Goal: Transaction & Acquisition: Book appointment/travel/reservation

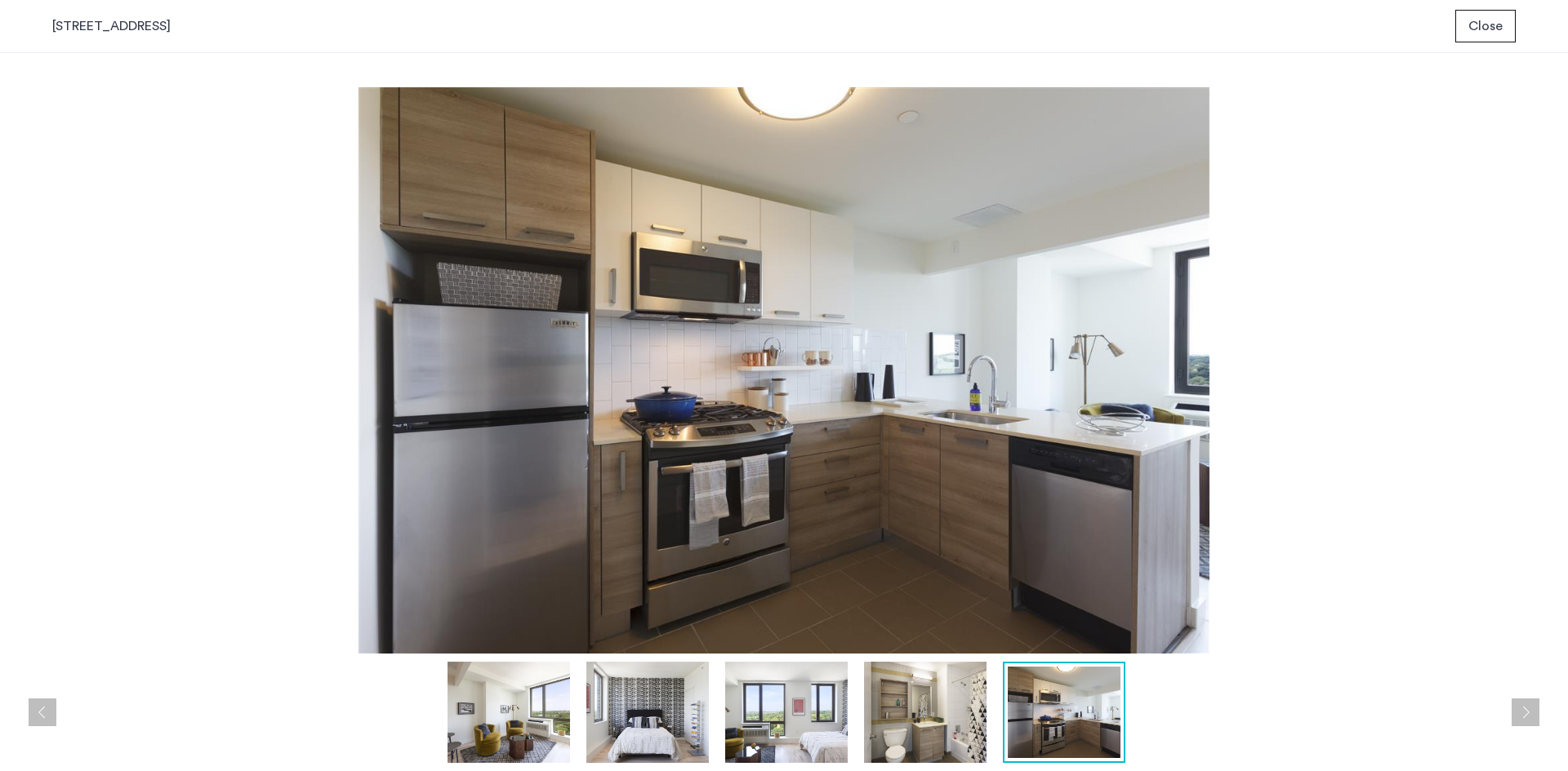
click at [903, 735] on img at bounding box center [925, 713] width 122 height 102
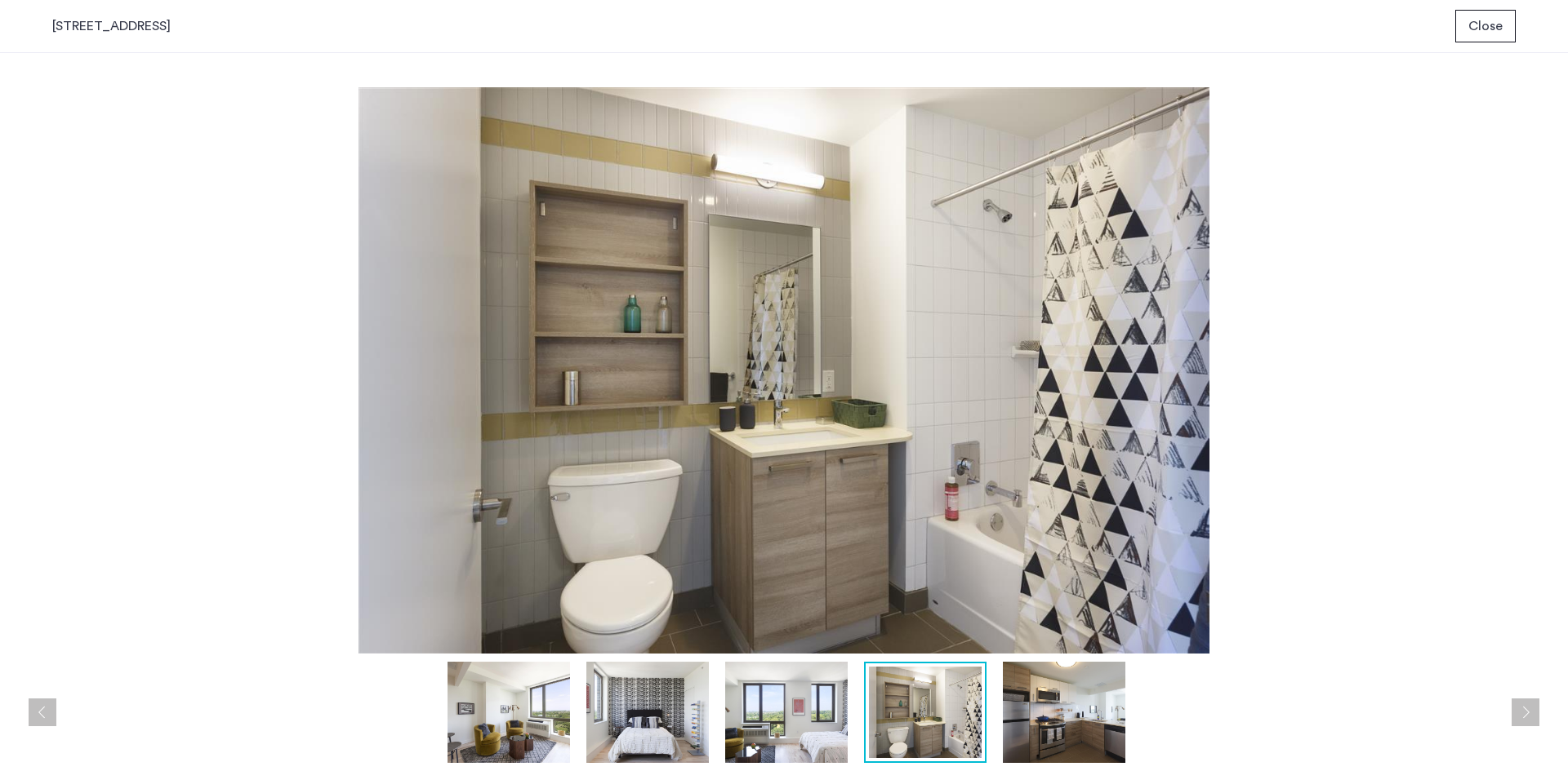
click at [764, 726] on img at bounding box center [787, 713] width 122 height 102
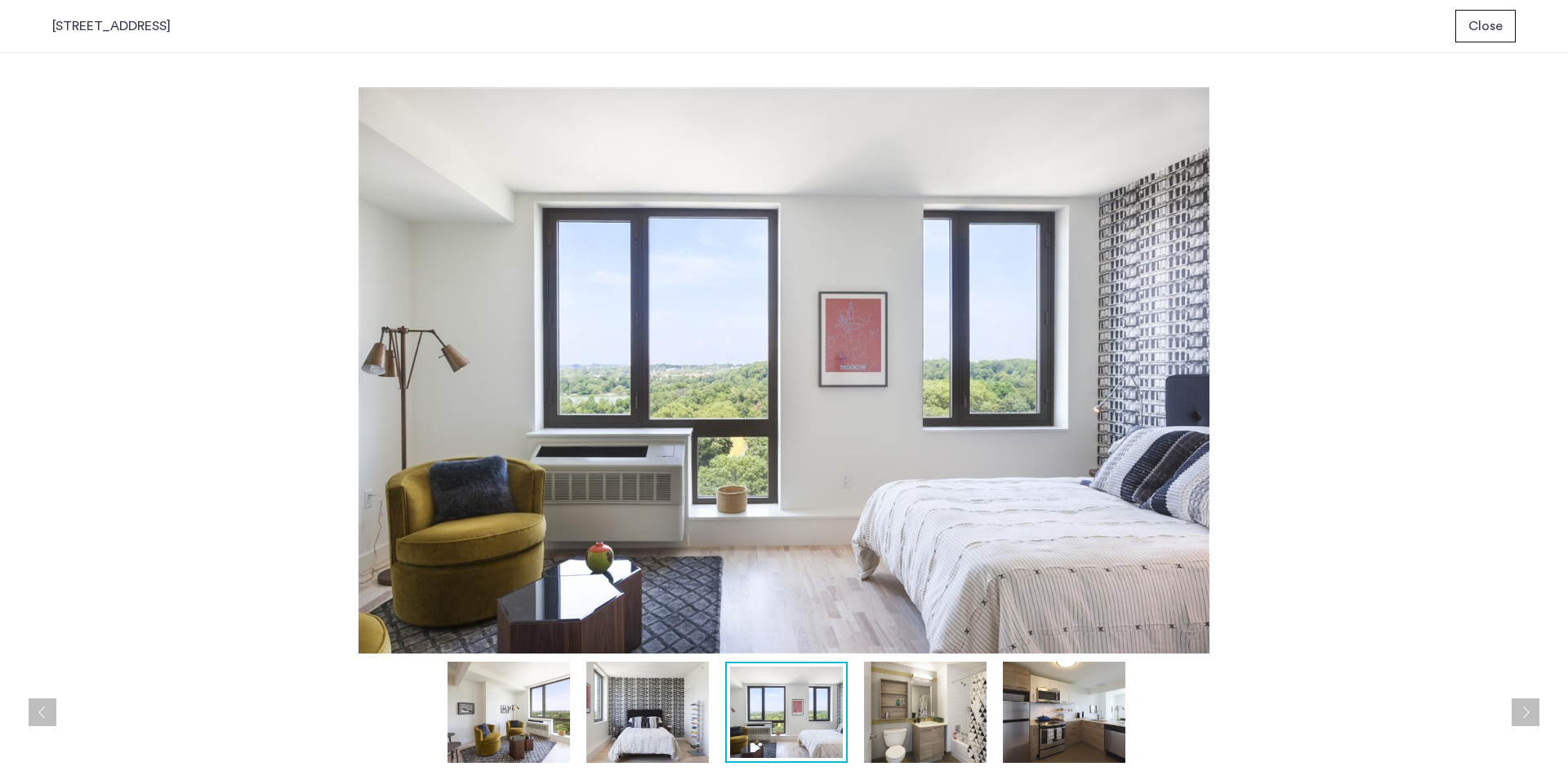
click at [897, 682] on img at bounding box center [925, 713] width 122 height 102
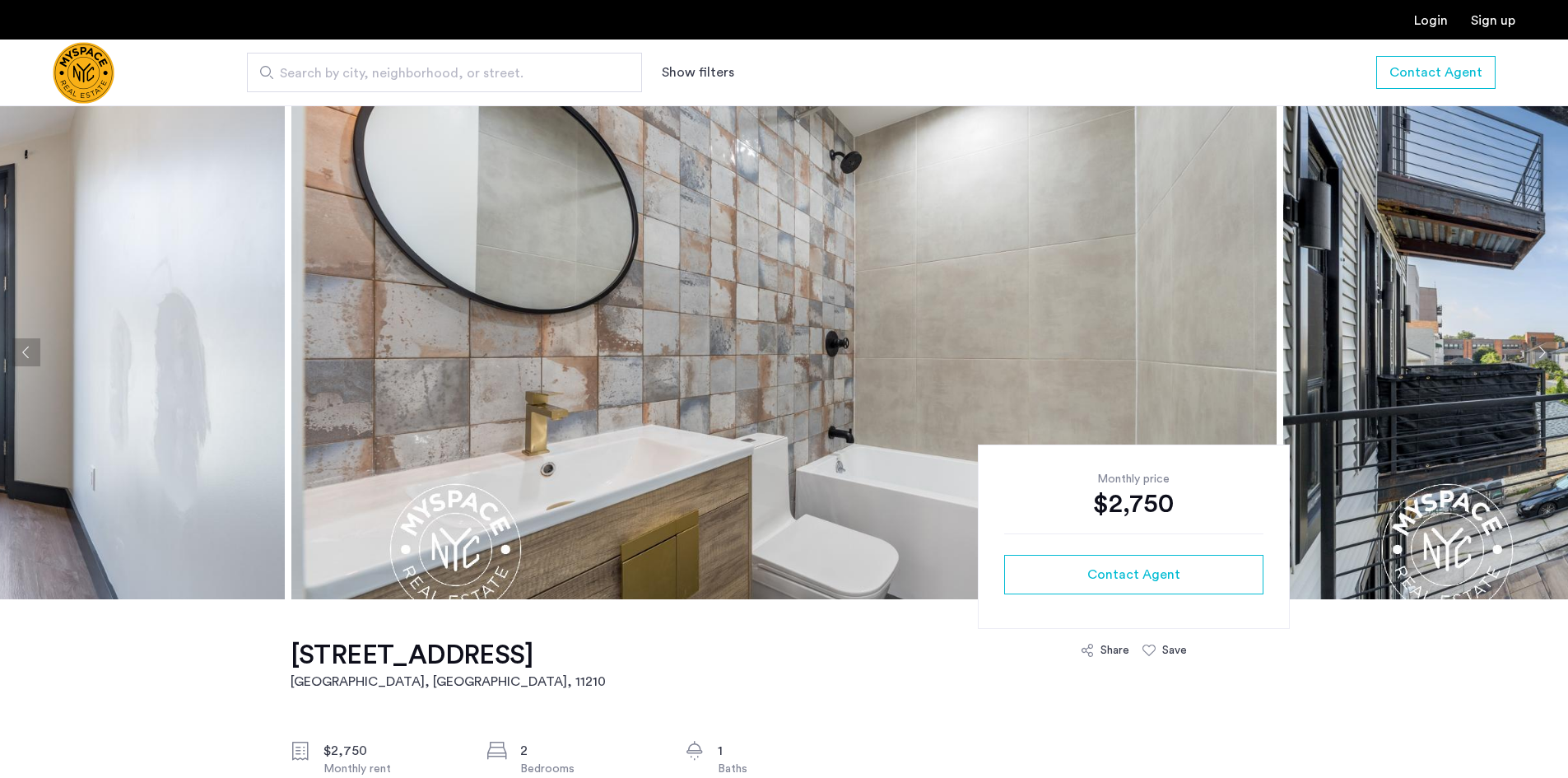
scroll to position [1469, 0]
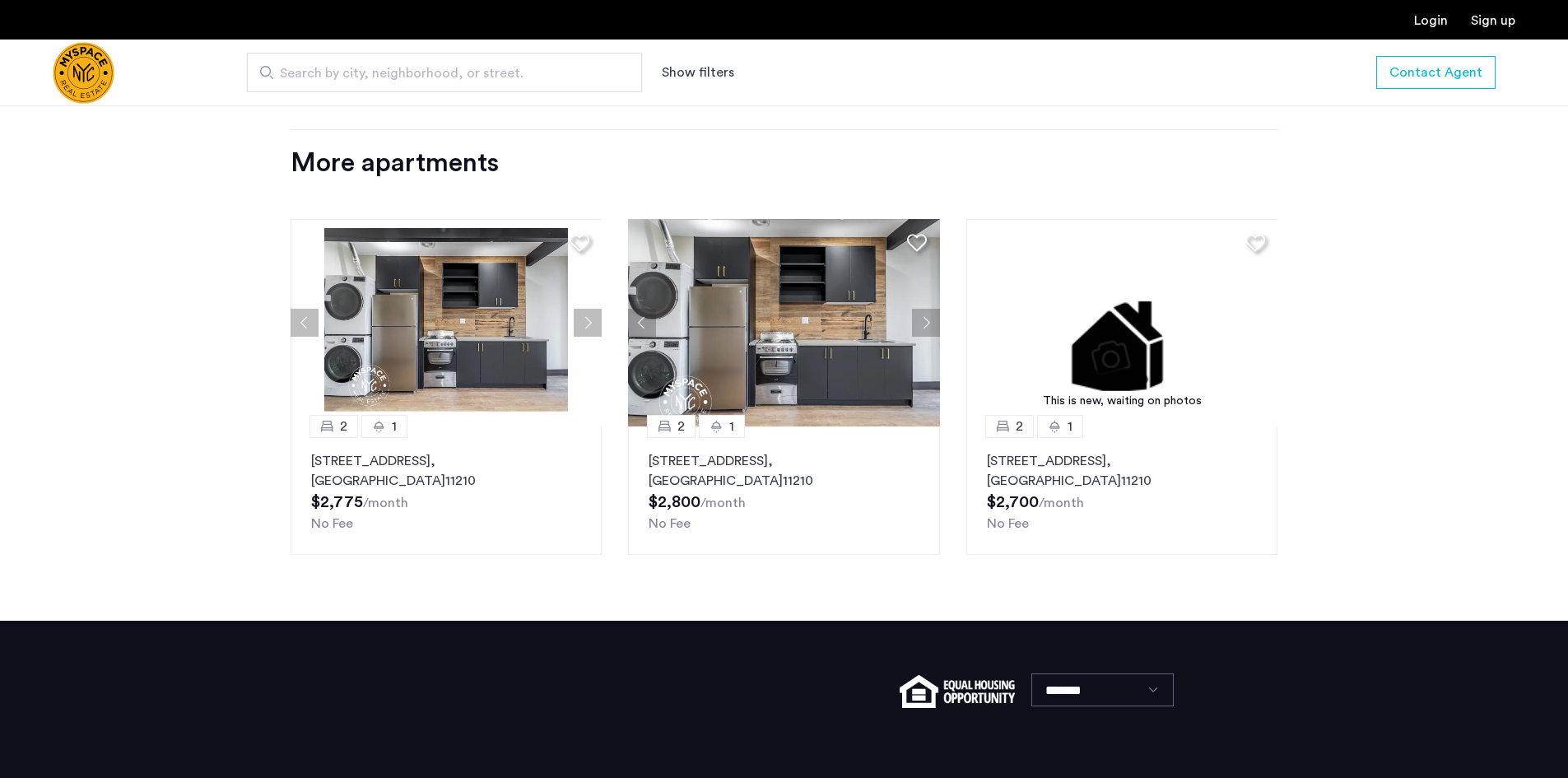
click at [527, 294] on img at bounding box center [446, 322] width 312 height 208
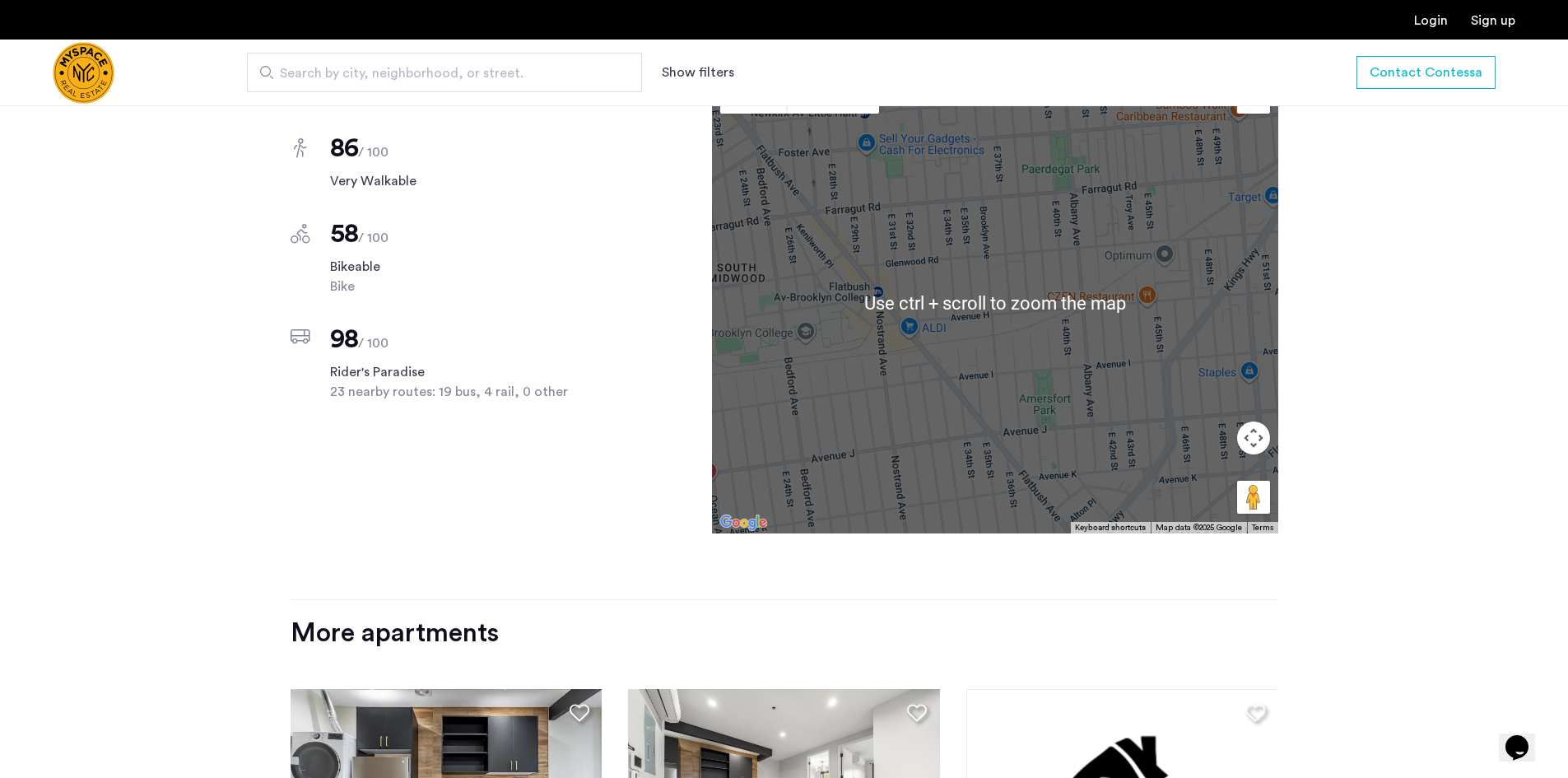
scroll to position [906, 0]
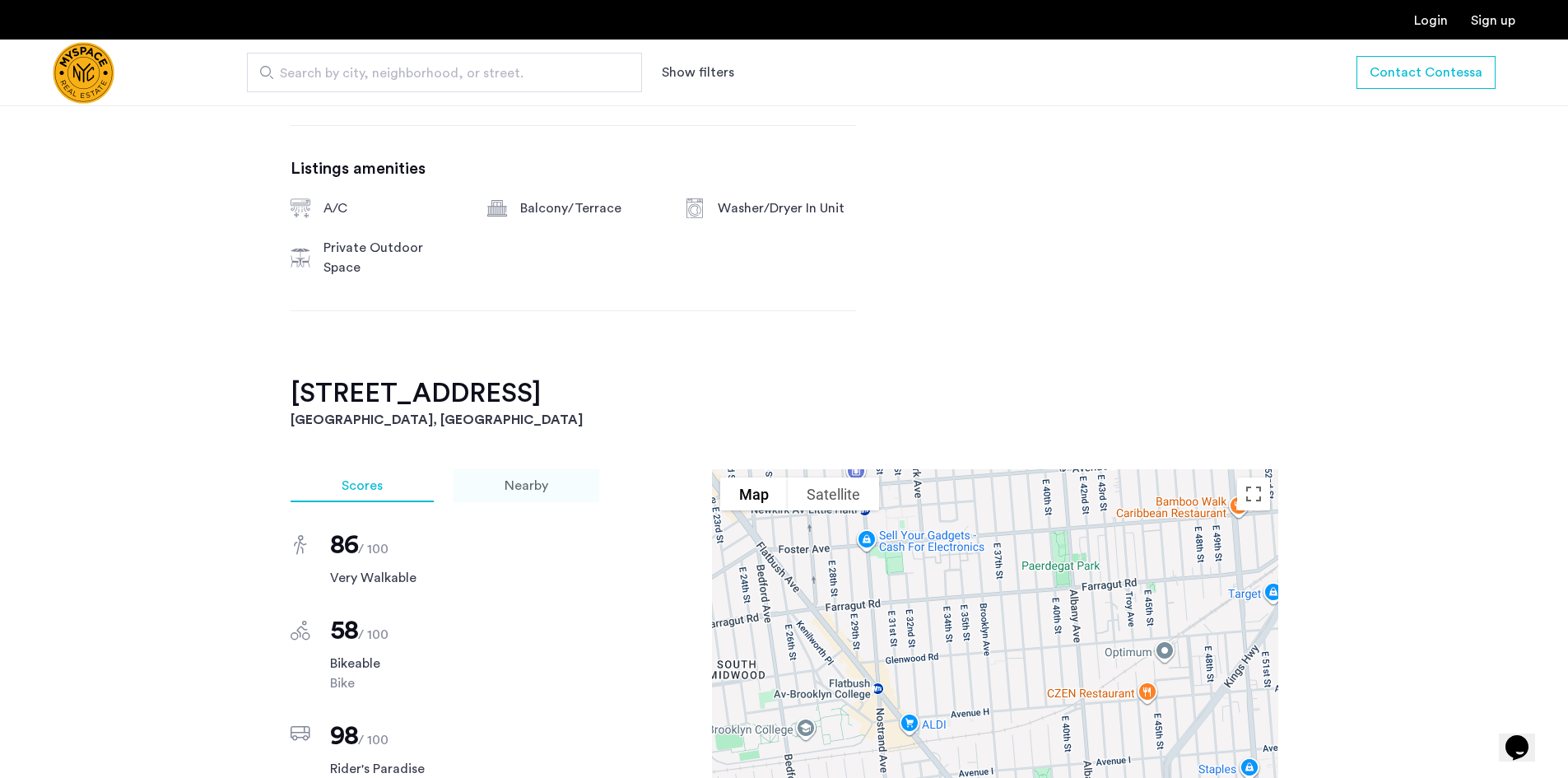
click at [520, 479] on span "Nearby" at bounding box center [526, 486] width 44 height 14
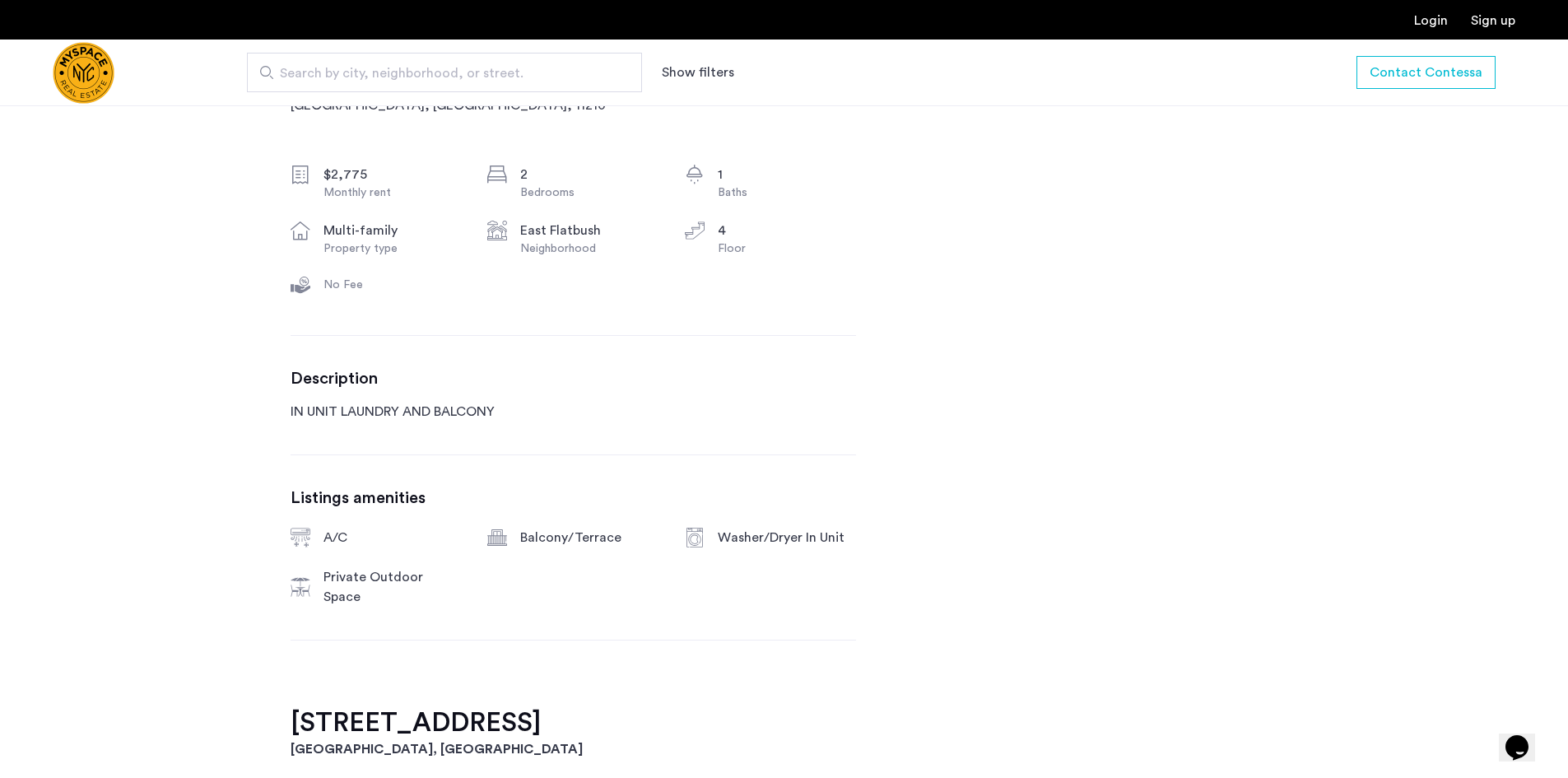
scroll to position [1070, 0]
